Goal: Information Seeking & Learning: Learn about a topic

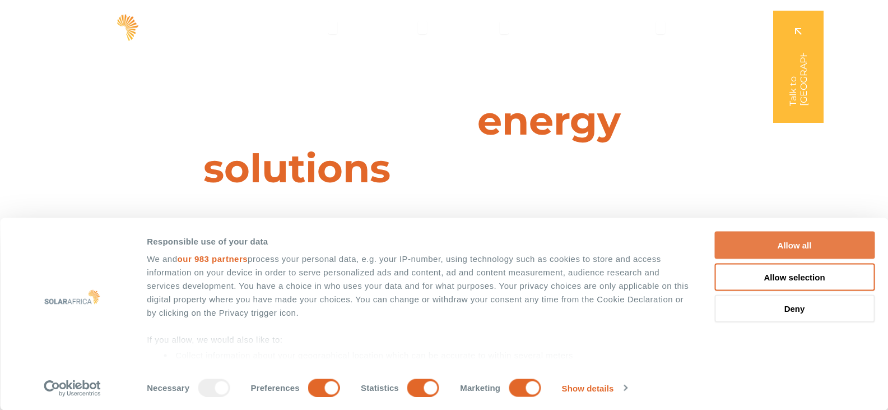
click at [795, 246] on button "Allow all" at bounding box center [795, 244] width 160 height 27
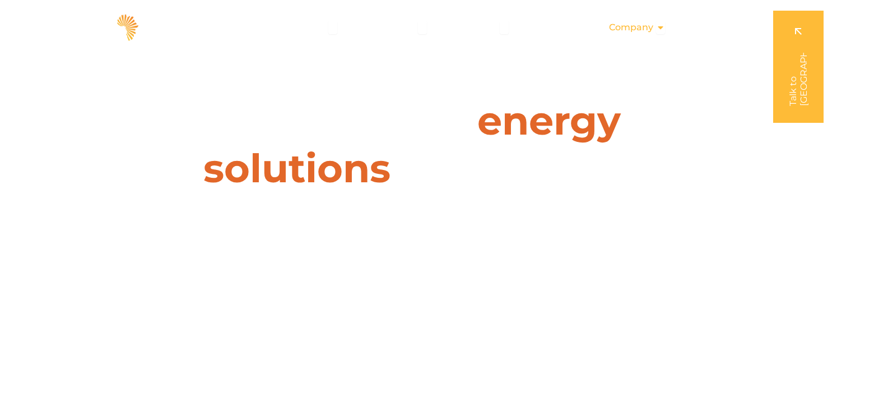
click at [665, 27] on icon "Menu" at bounding box center [660, 27] width 9 height 9
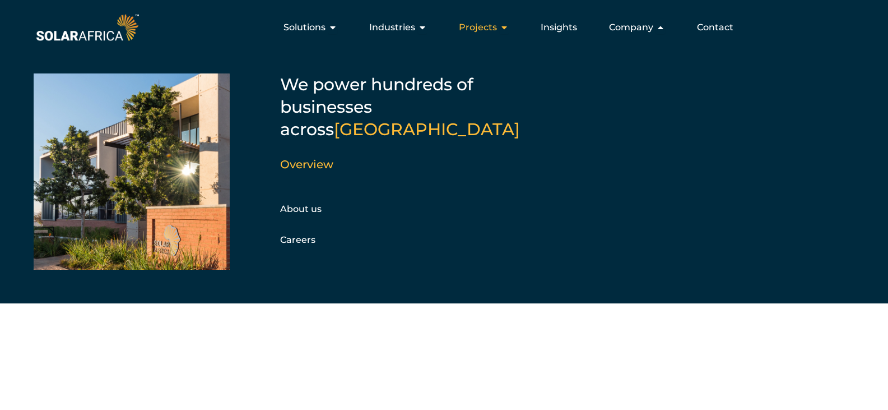
click at [505, 29] on icon "Menu" at bounding box center [504, 27] width 9 height 9
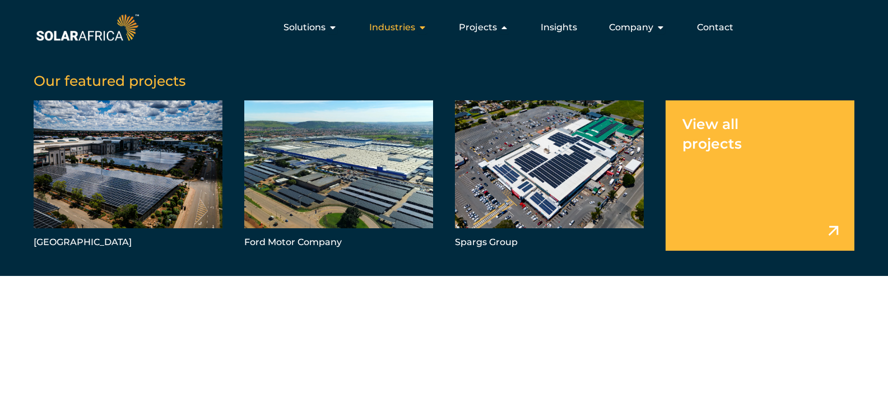
click at [423, 29] on icon "Menu" at bounding box center [422, 27] width 9 height 9
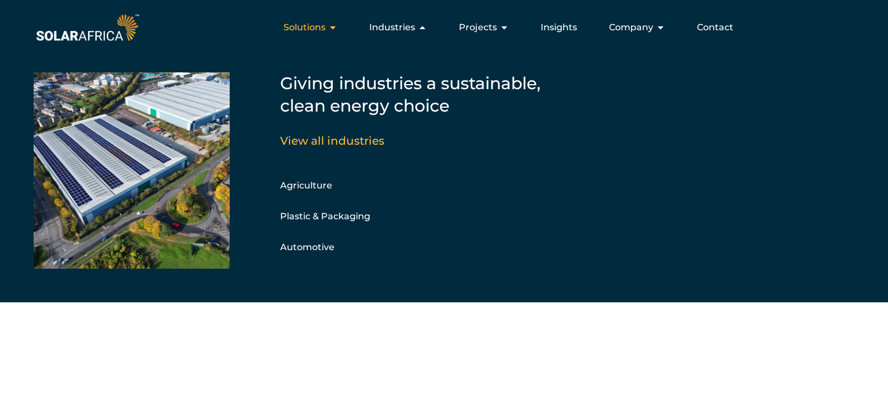
click at [335, 26] on icon "Menu" at bounding box center [332, 27] width 9 height 9
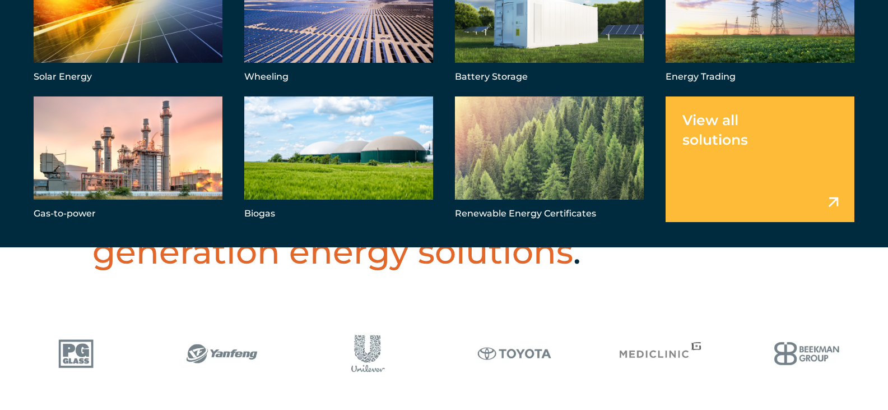
scroll to position [471, 0]
